Goal: Information Seeking & Learning: Find specific page/section

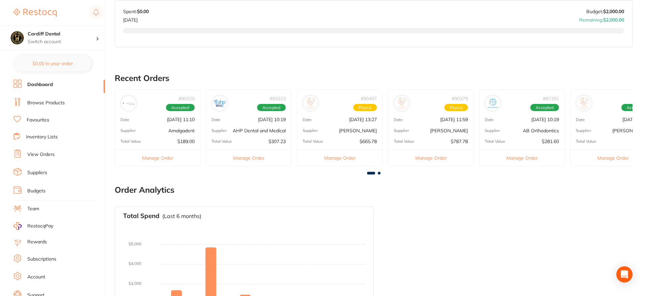
click at [49, 102] on link "Browse Products" at bounding box center [45, 102] width 37 height 7
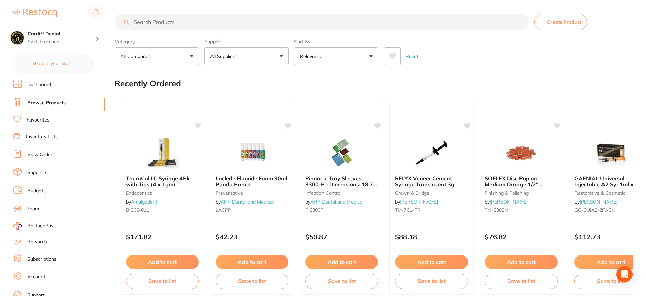
click at [186, 23] on input "search" at bounding box center [322, 21] width 414 height 17
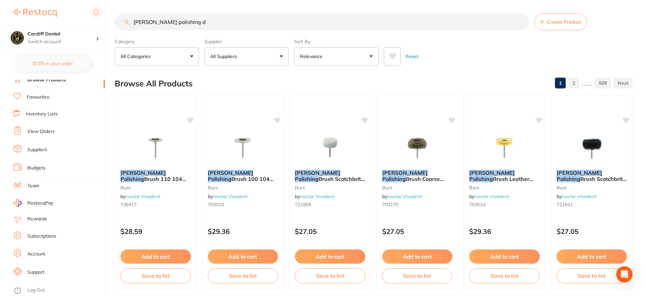
type input "[PERSON_NAME] polishing d"
click at [280, 57] on button "All Suppliers" at bounding box center [246, 56] width 84 height 18
type input "iv"
click at [254, 113] on p "Ivoclar Vivadent" at bounding box center [249, 115] width 41 height 6
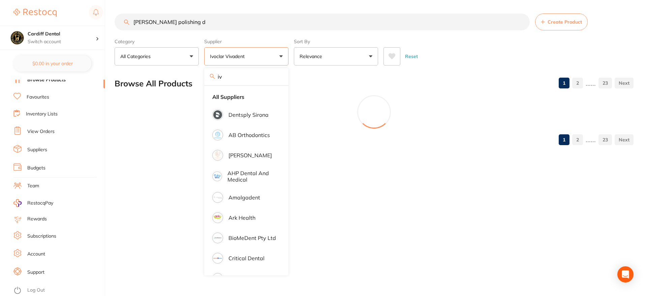
click at [487, 70] on main "[PERSON_NAME] polishing d Create Product Category All Categories All Categories…" at bounding box center [381, 82] width 533 height 164
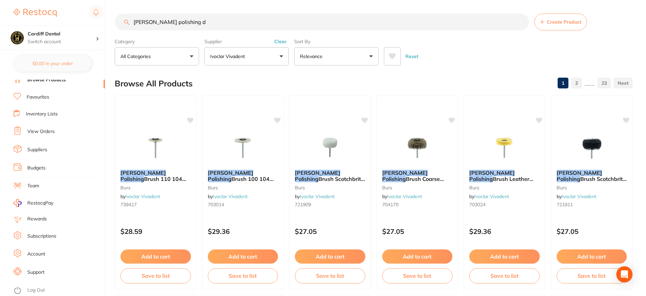
click at [201, 24] on input "[PERSON_NAME] polishing d" at bounding box center [322, 21] width 414 height 17
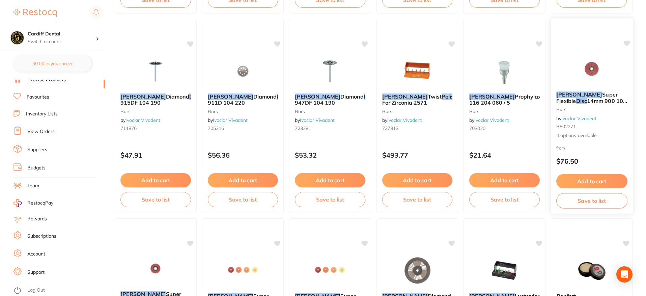
scroll to position [674, 0]
type input "[PERSON_NAME] polishing disc"
click at [587, 95] on span "Super Flexible" at bounding box center [586, 97] width 61 height 13
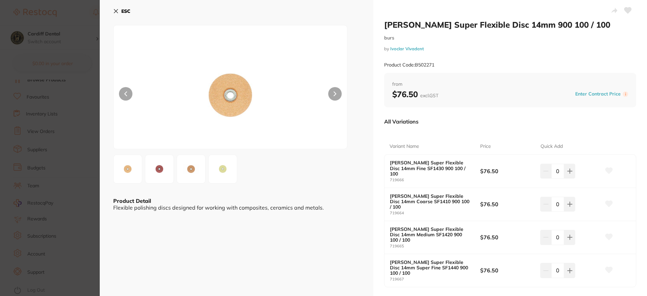
click at [160, 167] on img at bounding box center [159, 169] width 24 height 24
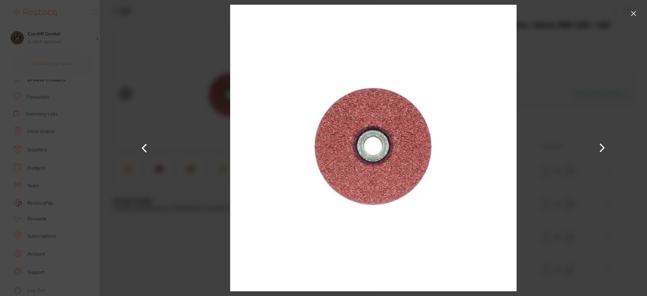
click at [605, 148] on button at bounding box center [602, 148] width 16 height 148
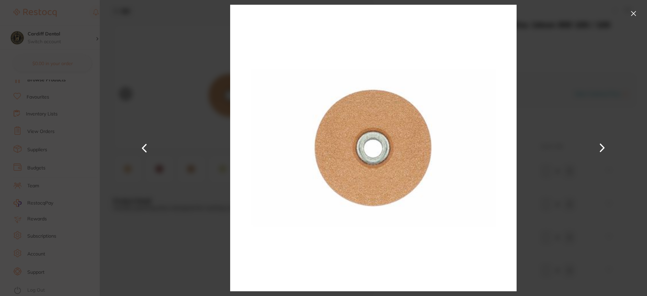
click at [602, 145] on button at bounding box center [602, 148] width 16 height 148
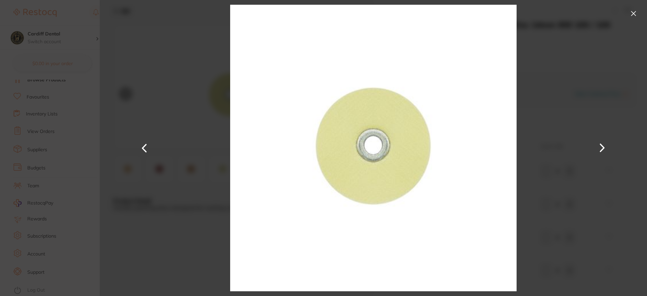
click at [602, 145] on button at bounding box center [602, 148] width 16 height 148
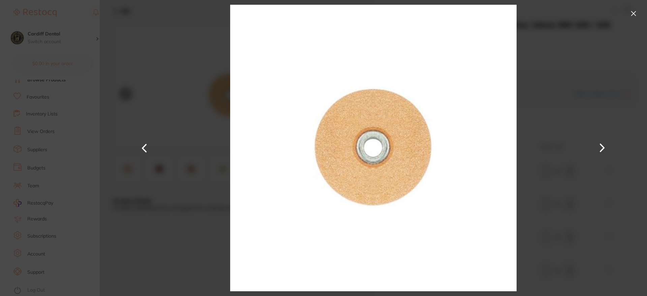
click at [633, 14] on button at bounding box center [634, 13] width 11 height 11
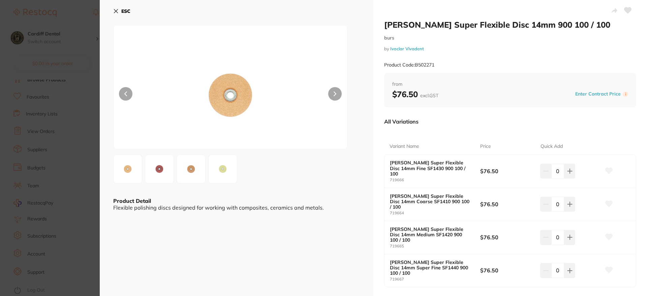
click at [155, 172] on img at bounding box center [159, 169] width 24 height 24
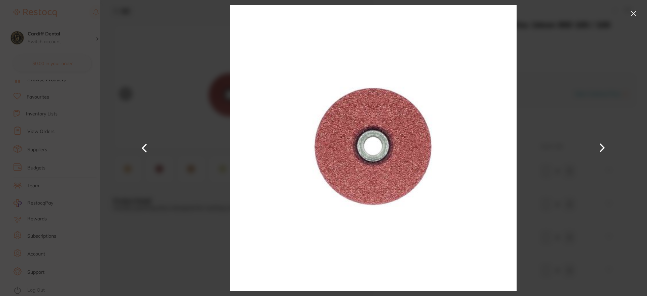
click at [632, 16] on button at bounding box center [634, 13] width 11 height 11
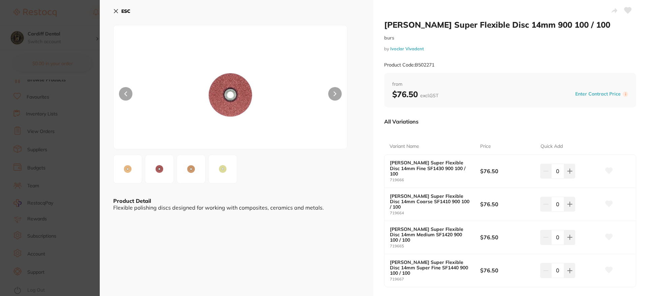
click at [118, 13] on icon at bounding box center [116, 11] width 4 height 4
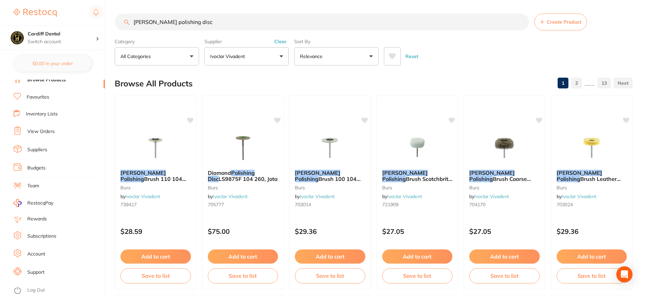
click at [236, 57] on p "Ivoclar Vivadent" at bounding box center [228, 56] width 37 height 7
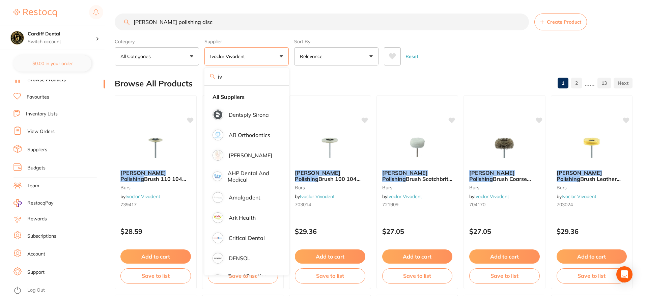
type input "i"
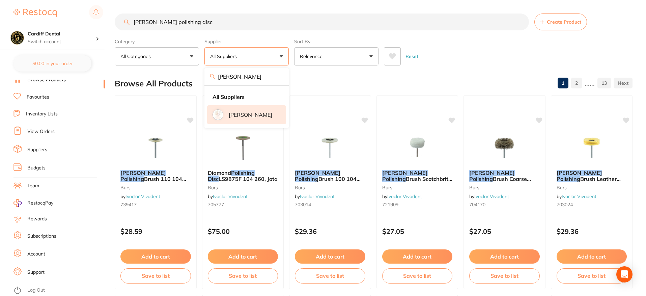
type input "[PERSON_NAME]"
click at [253, 115] on p "[PERSON_NAME]" at bounding box center [250, 115] width 43 height 6
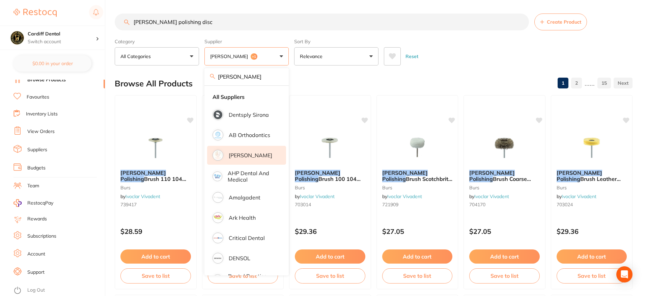
click at [436, 55] on div "Reset" at bounding box center [505, 54] width 243 height 24
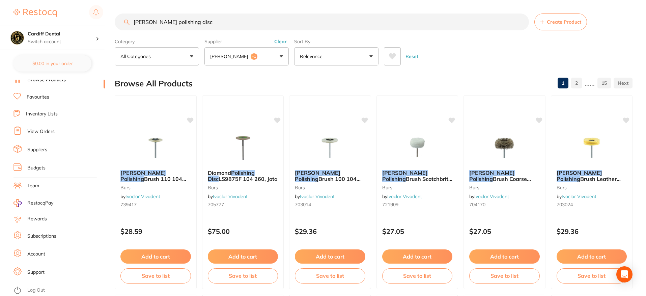
click at [206, 21] on input "[PERSON_NAME] polishing disc" at bounding box center [322, 21] width 414 height 17
type input "m"
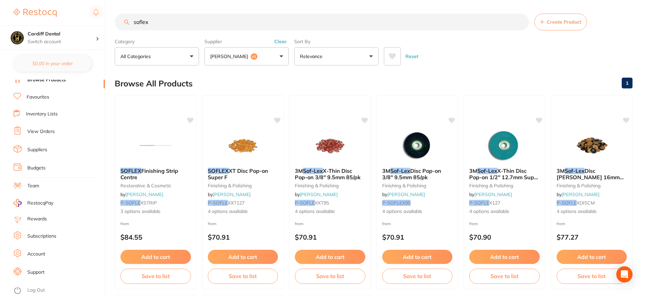
type input "soflex"
click at [45, 95] on link "Favourites" at bounding box center [38, 97] width 23 height 7
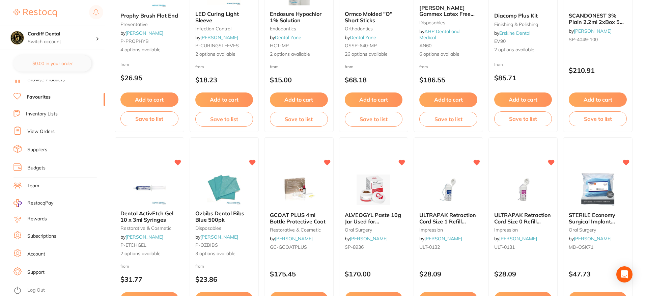
scroll to position [809, 0]
